Goal: Transaction & Acquisition: Purchase product/service

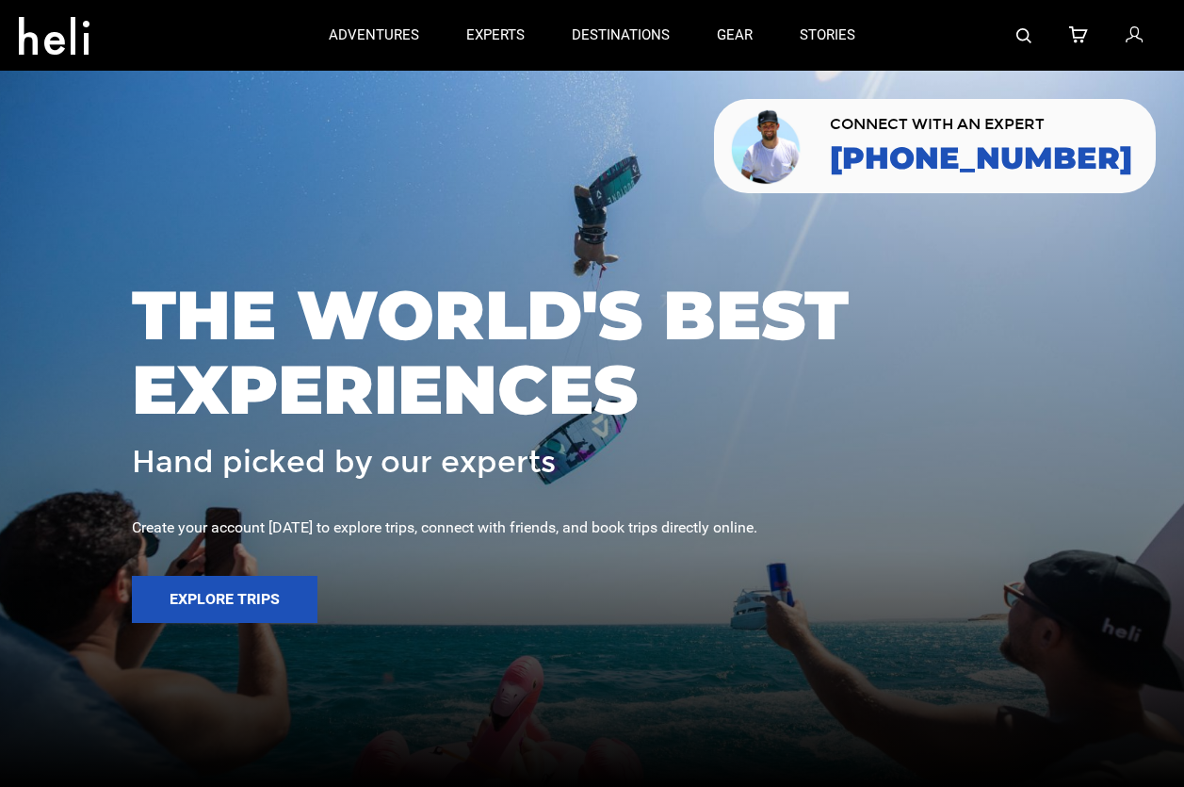
click at [1133, 299] on div "THE WORLD'S BEST EXPERIENCES Hand picked by our experts Create your account tod…" at bounding box center [592, 393] width 1184 height 268
click at [1138, 30] on icon at bounding box center [1134, 36] width 17 height 24
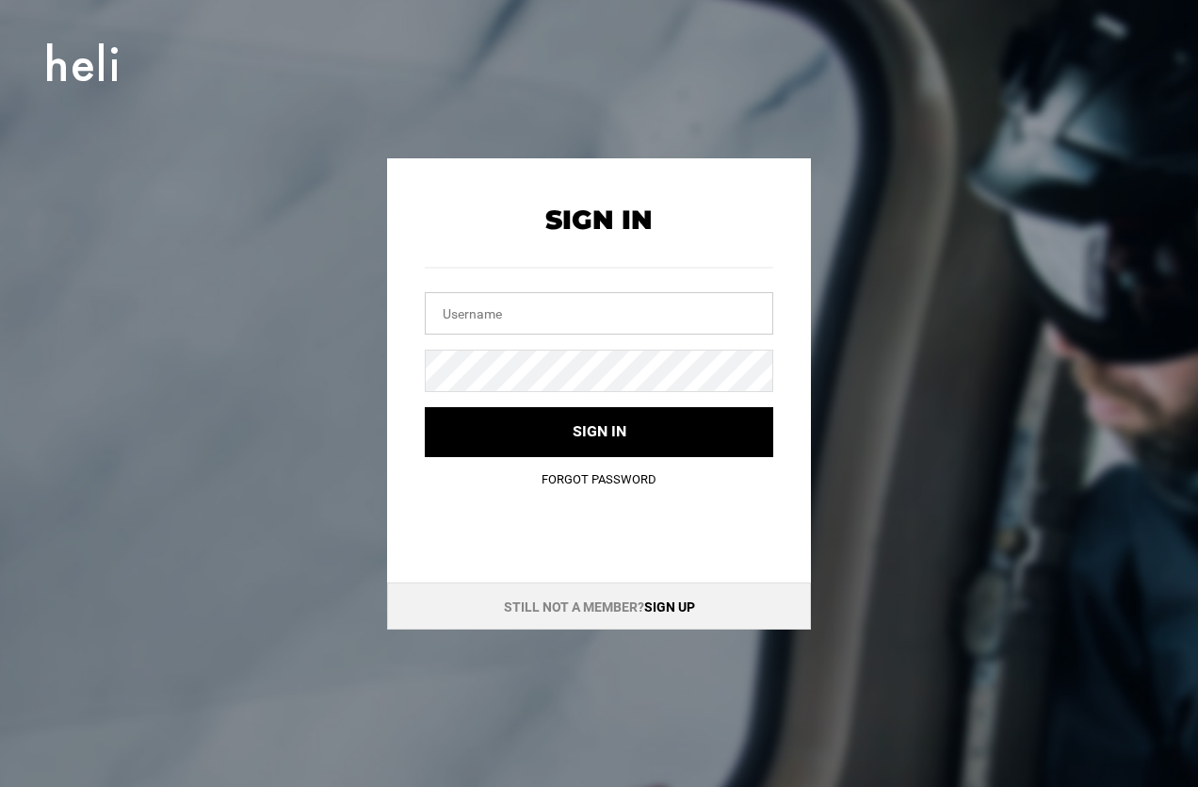
click at [565, 311] on input "text" at bounding box center [599, 313] width 349 height 42
click at [0, 786] on com-1password-button at bounding box center [0, 787] width 0 height 0
click at [588, 323] on input "text" at bounding box center [599, 313] width 349 height 42
type input "jpizzle"
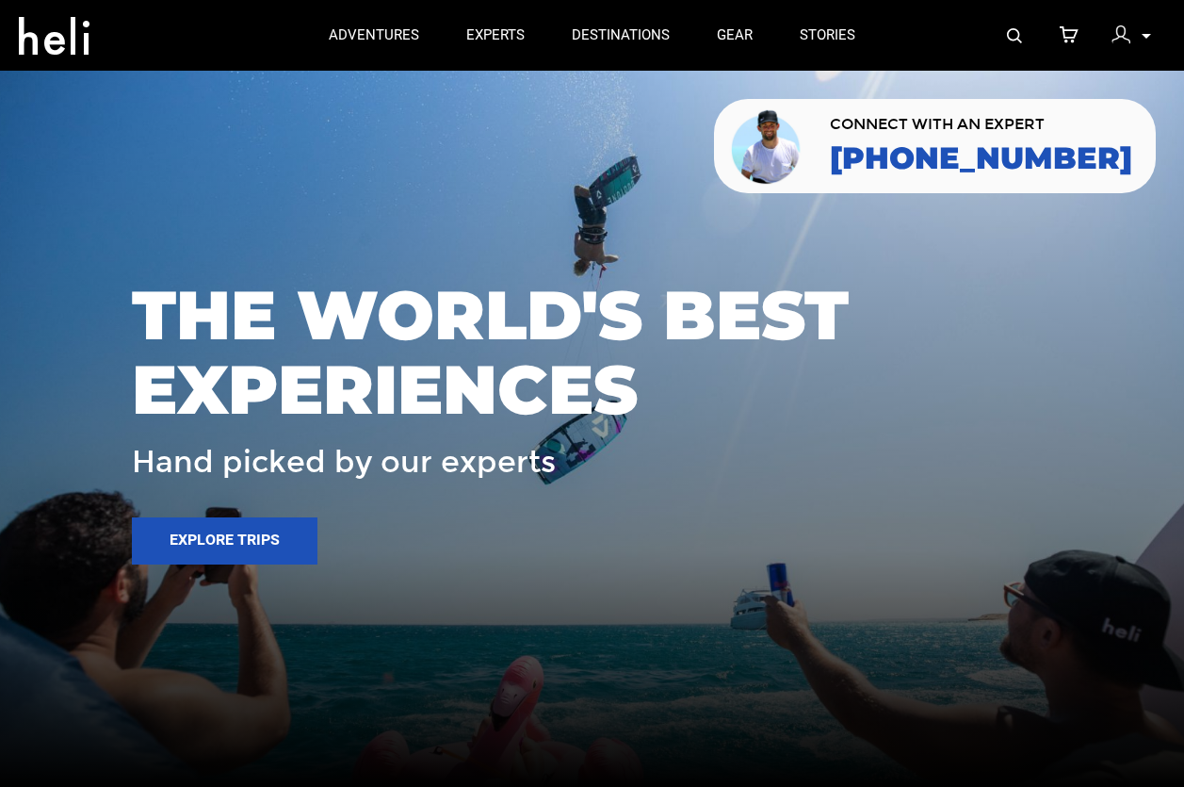
click at [1121, 41] on img at bounding box center [1121, 34] width 19 height 19
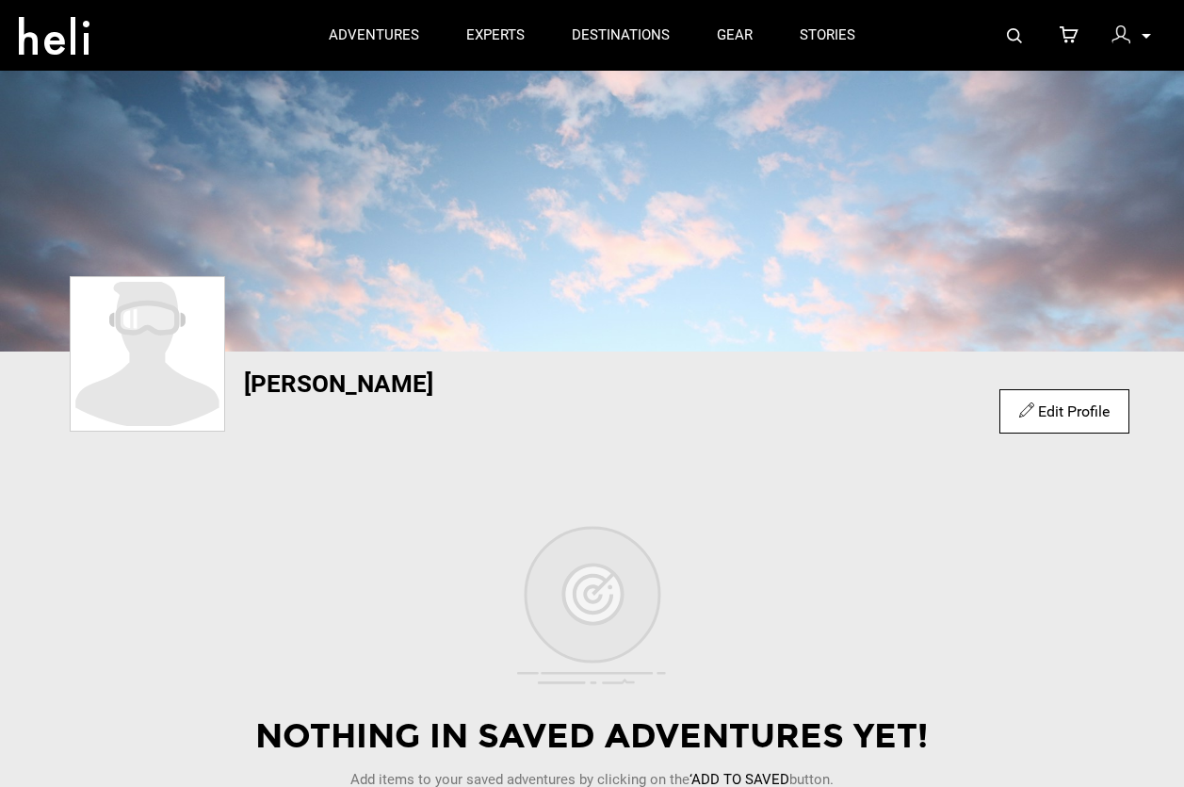
click at [1139, 29] on div "My Profile My Orders Account Settings Credits Saved Adventures Logout" at bounding box center [1132, 35] width 68 height 37
click at [1067, 35] on icon at bounding box center [1069, 36] width 19 height 24
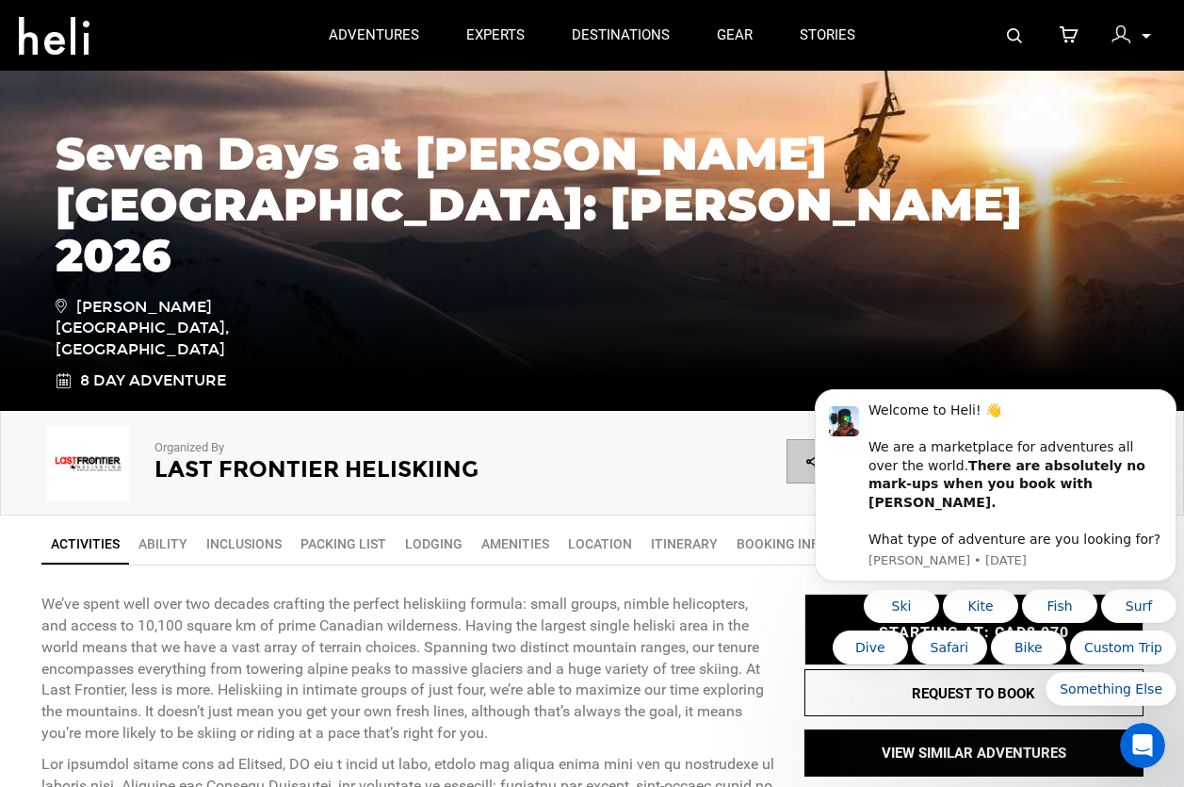
scroll to position [193, 0]
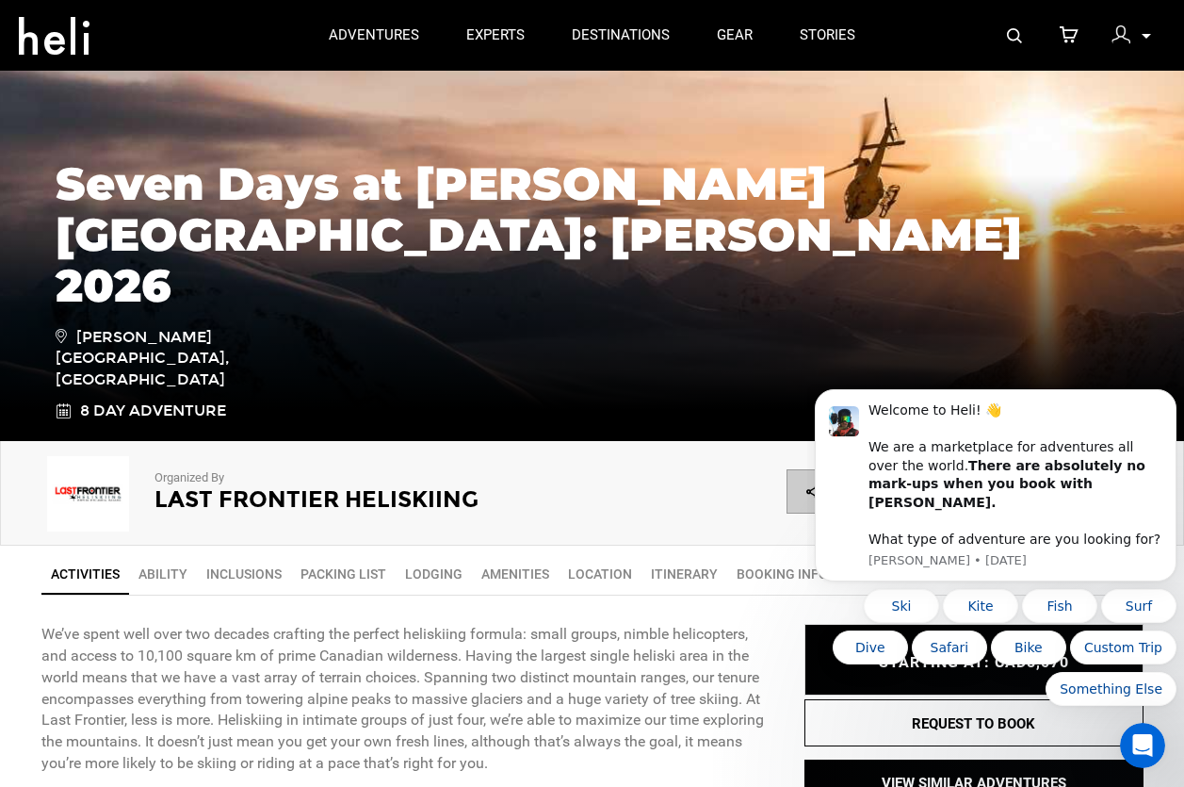
click at [611, 636] on p "We’ve spent well over two decades crafting the perfect heliskiing formula: smal…" at bounding box center [408, 699] width 735 height 151
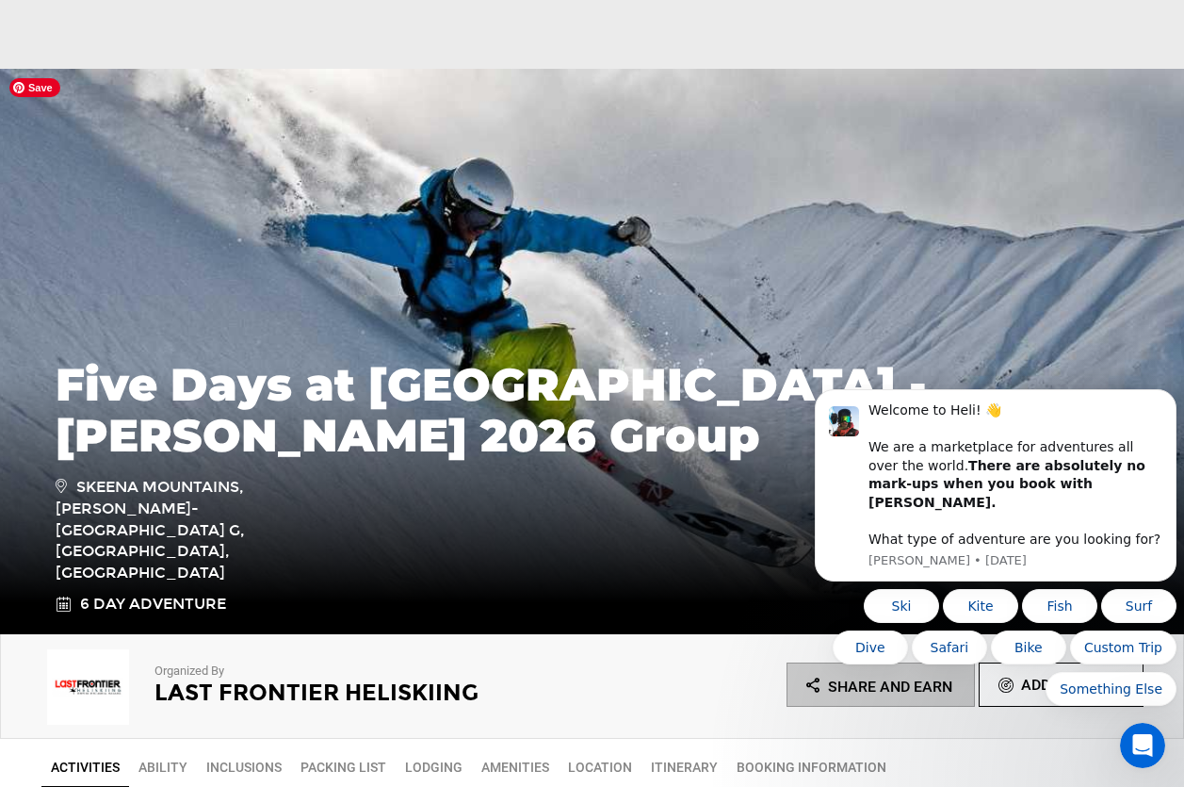
scroll to position [502, 0]
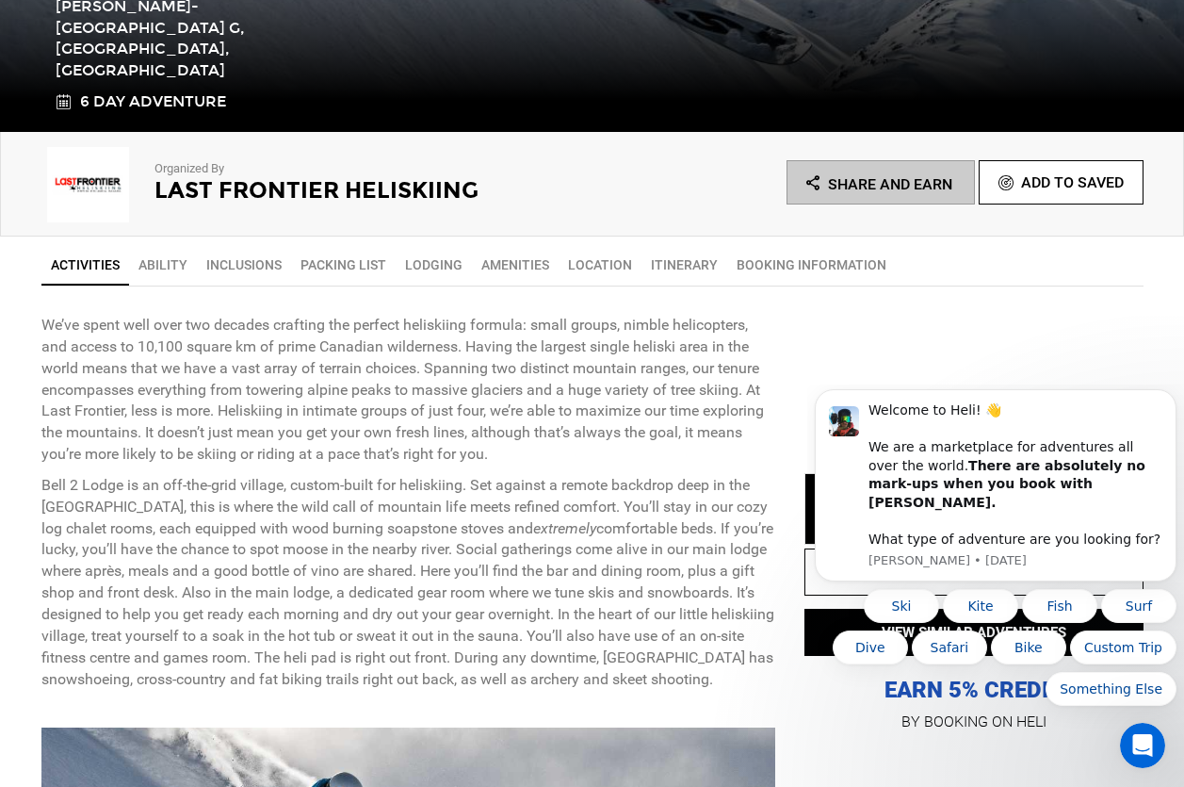
click at [896, 274] on link "BOOKING INFORMATION" at bounding box center [811, 265] width 169 height 38
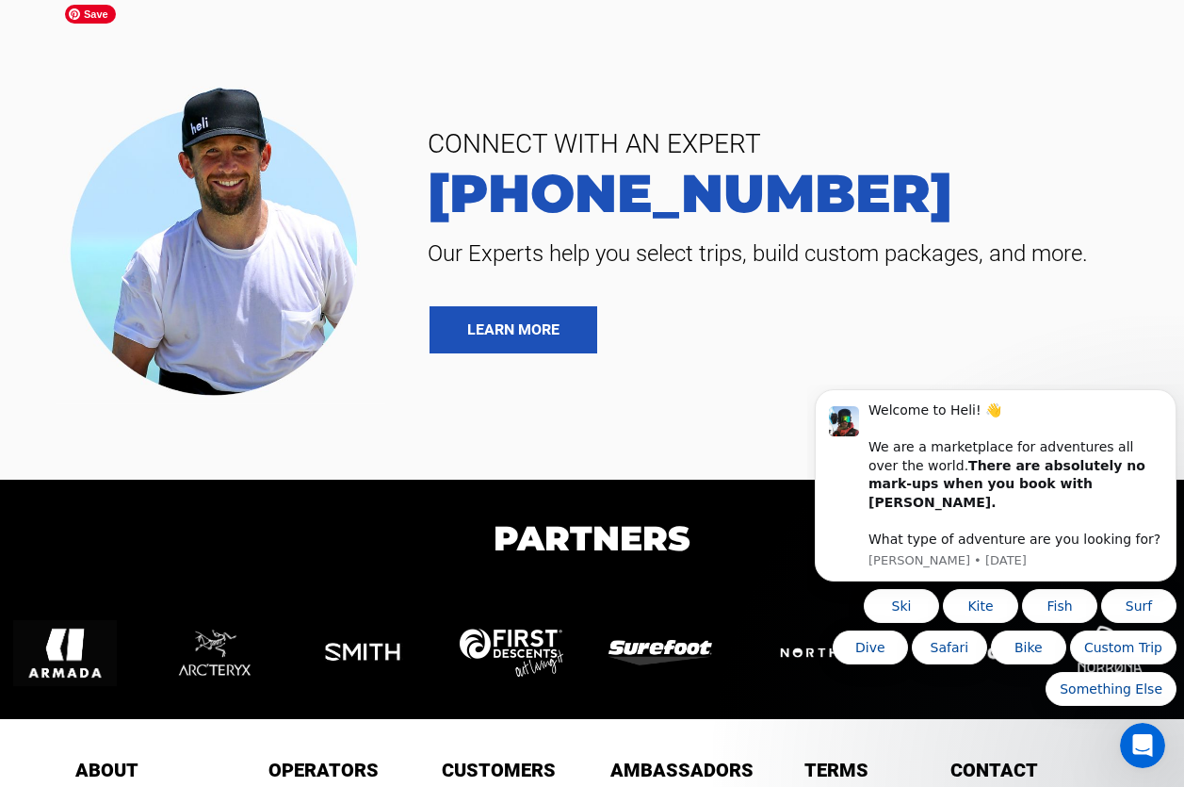
scroll to position [8356, 0]
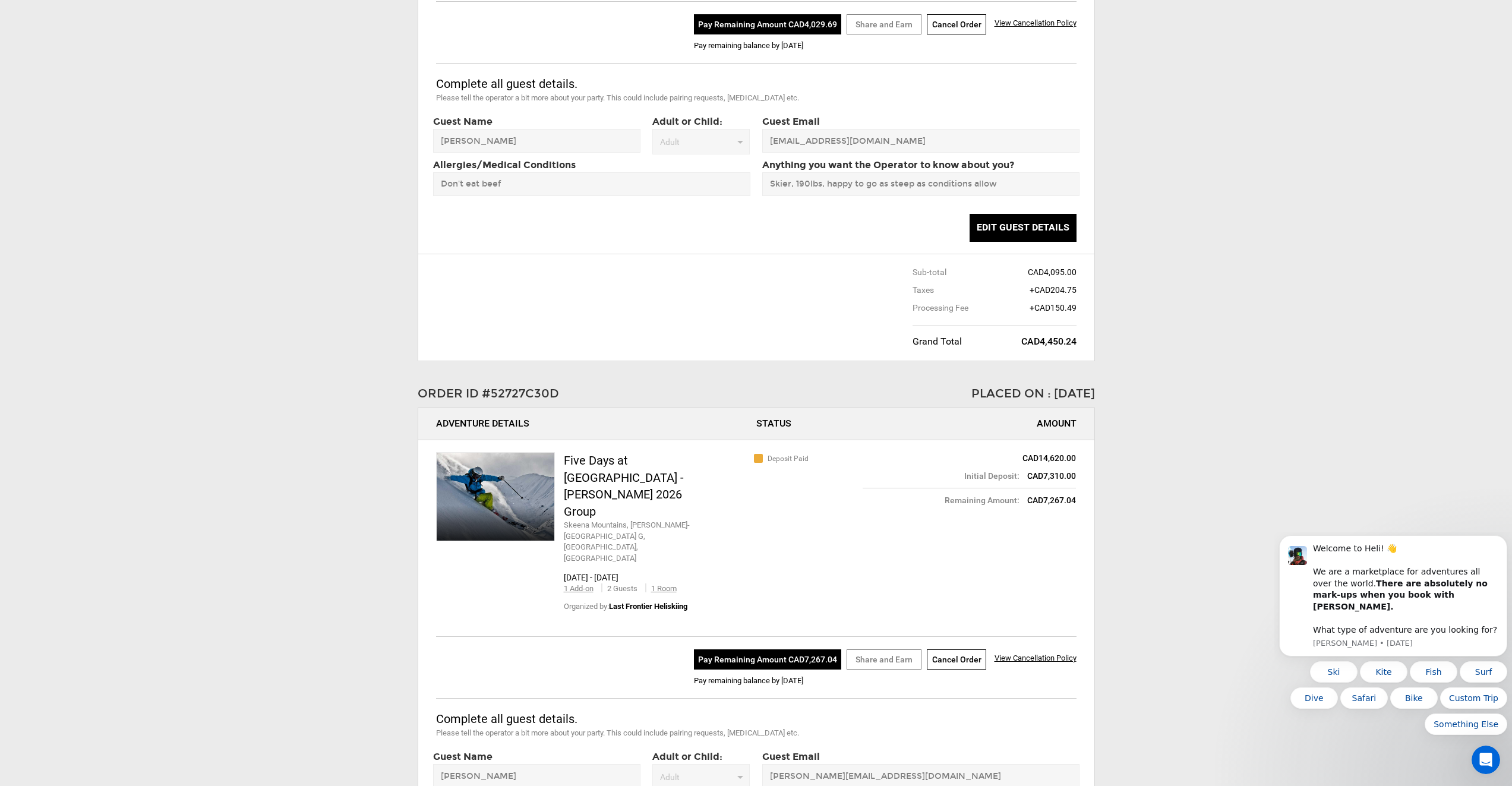
scroll to position [476, 0]
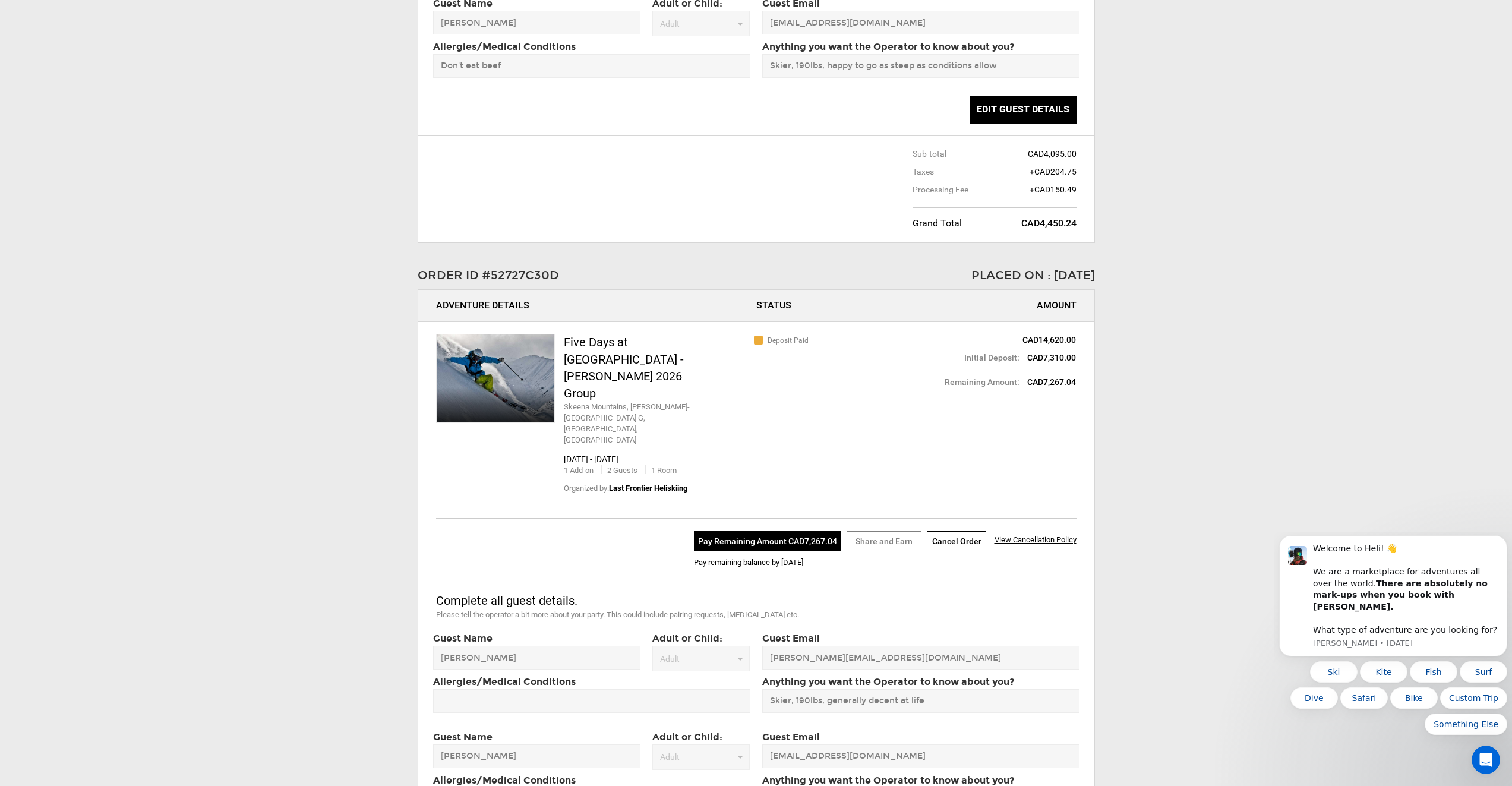
click at [755, 496] on button "Pay Remaining Amount CAD7,267.04" at bounding box center [767, 541] width 148 height 20
